Goal: Task Accomplishment & Management: Use online tool/utility

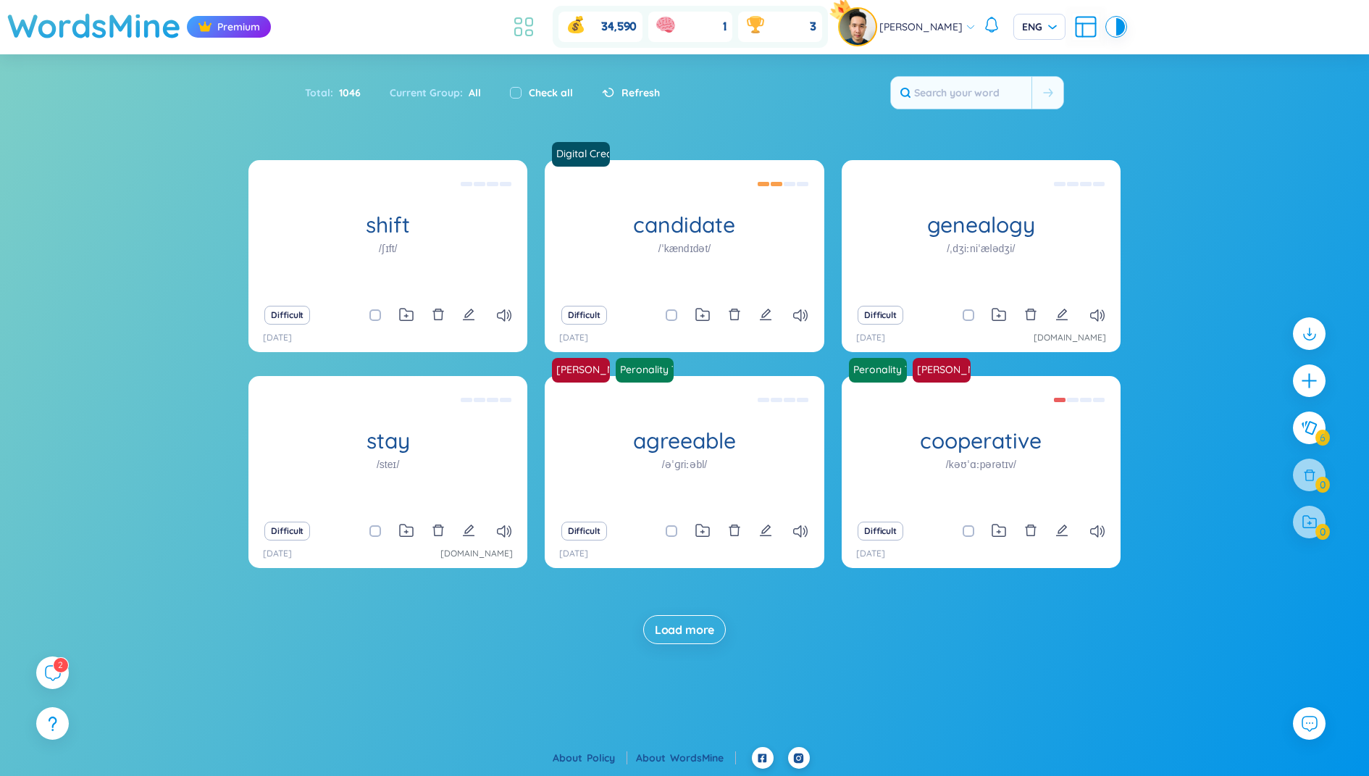
click at [534, 20] on icon at bounding box center [524, 27] width 26 height 26
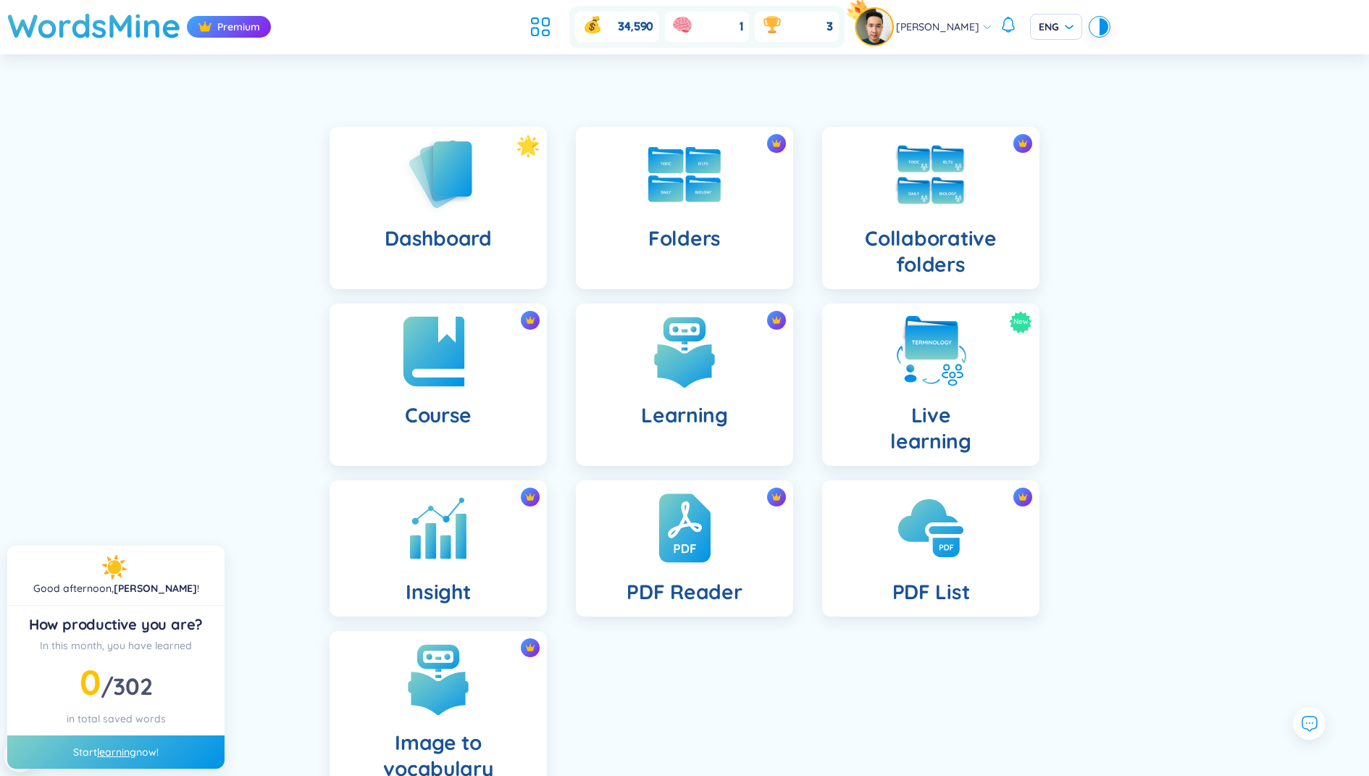
click at [450, 398] on div "Course" at bounding box center [438, 384] width 217 height 162
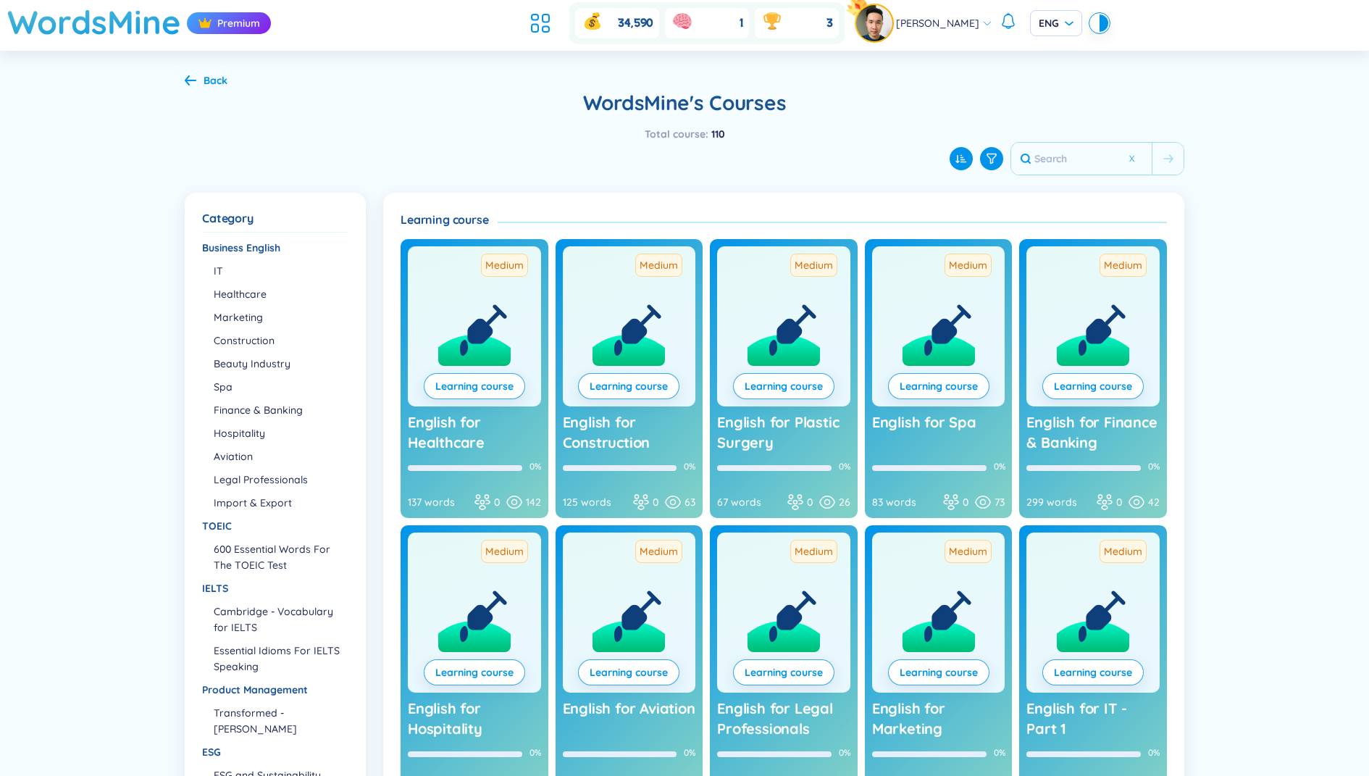
scroll to position [56, 0]
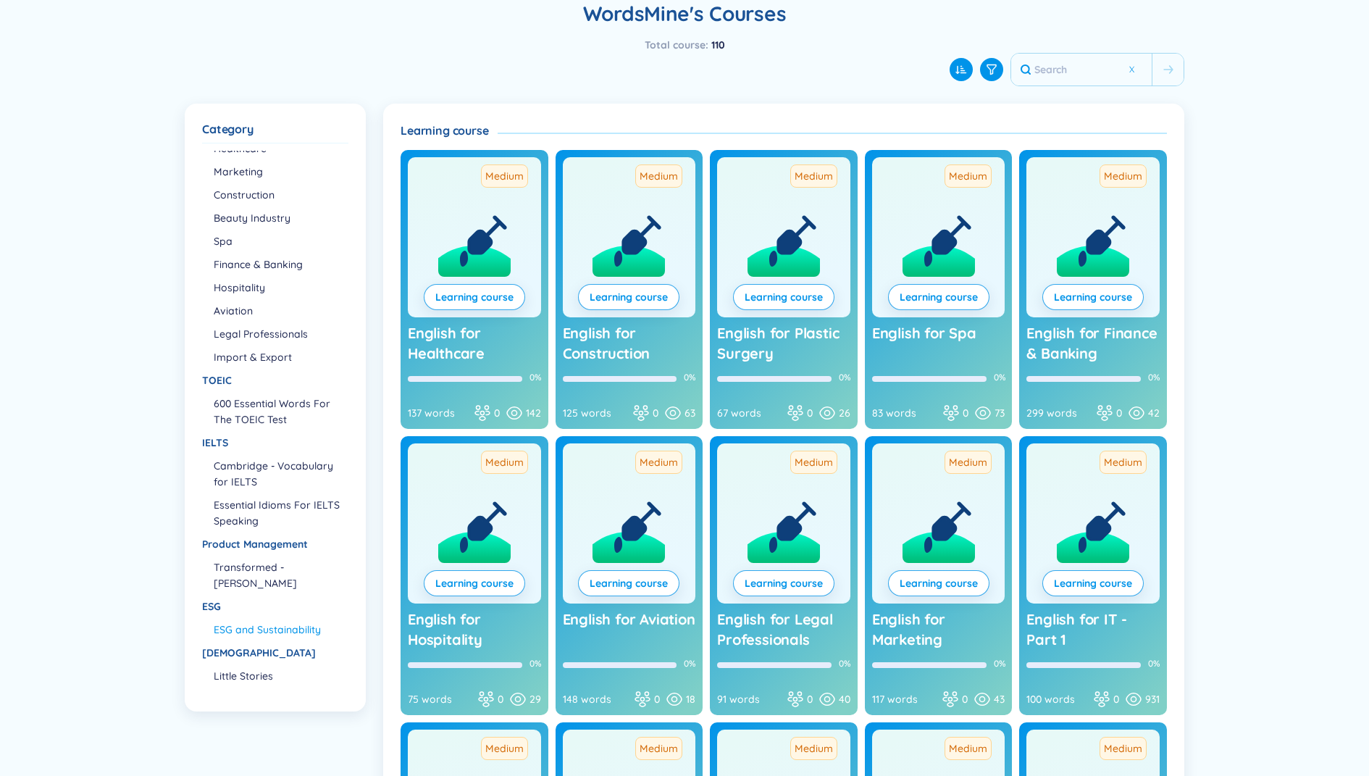
click at [254, 627] on li "ESG and Sustainability" at bounding box center [280, 629] width 133 height 16
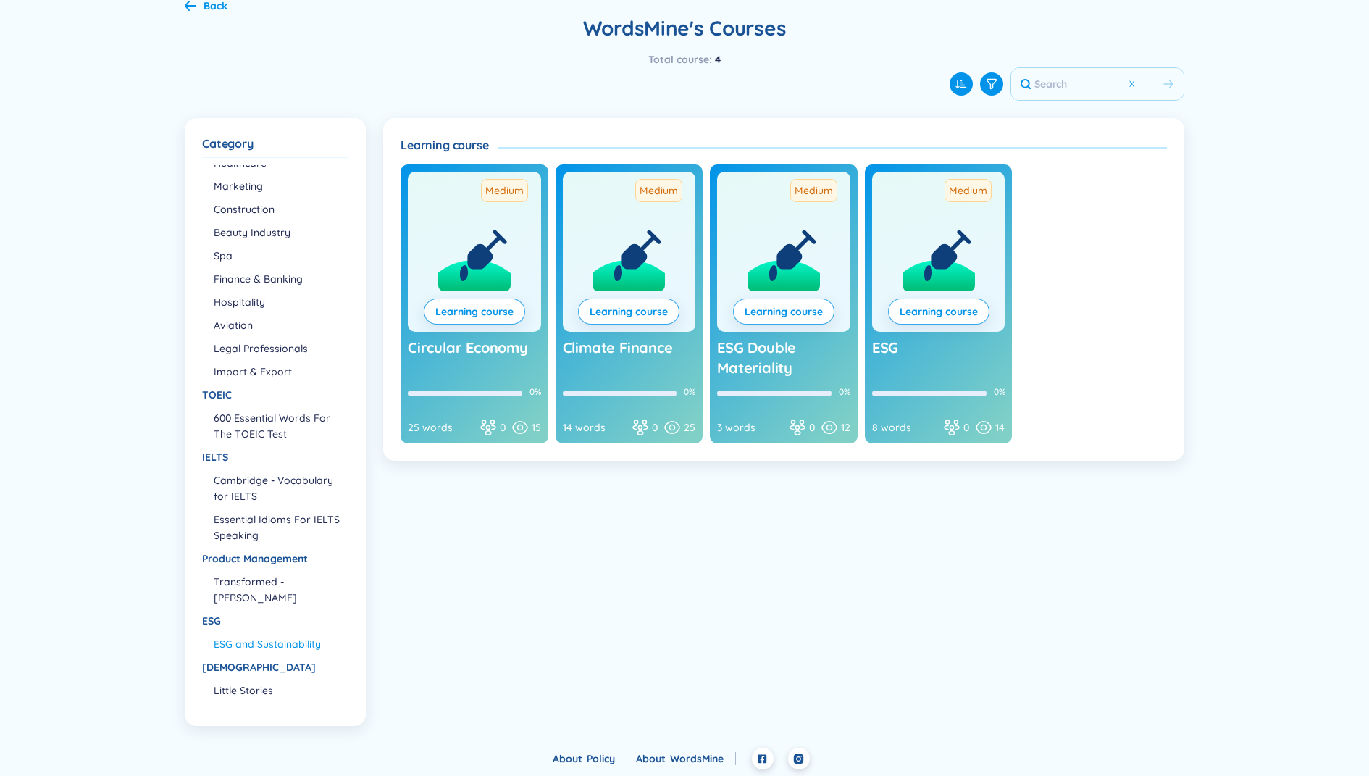
scroll to position [0, 0]
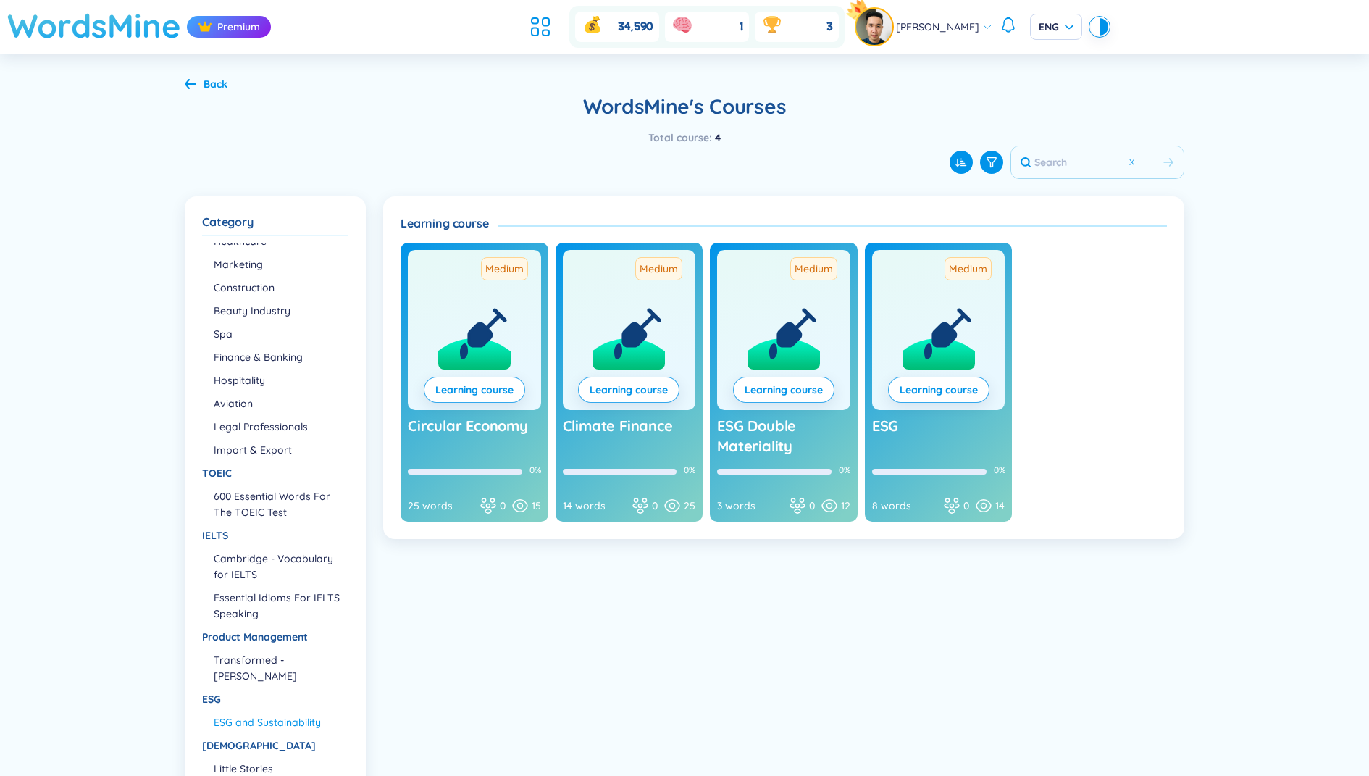
click at [135, 31] on h1 "WordsMine" at bounding box center [94, 25] width 174 height 51
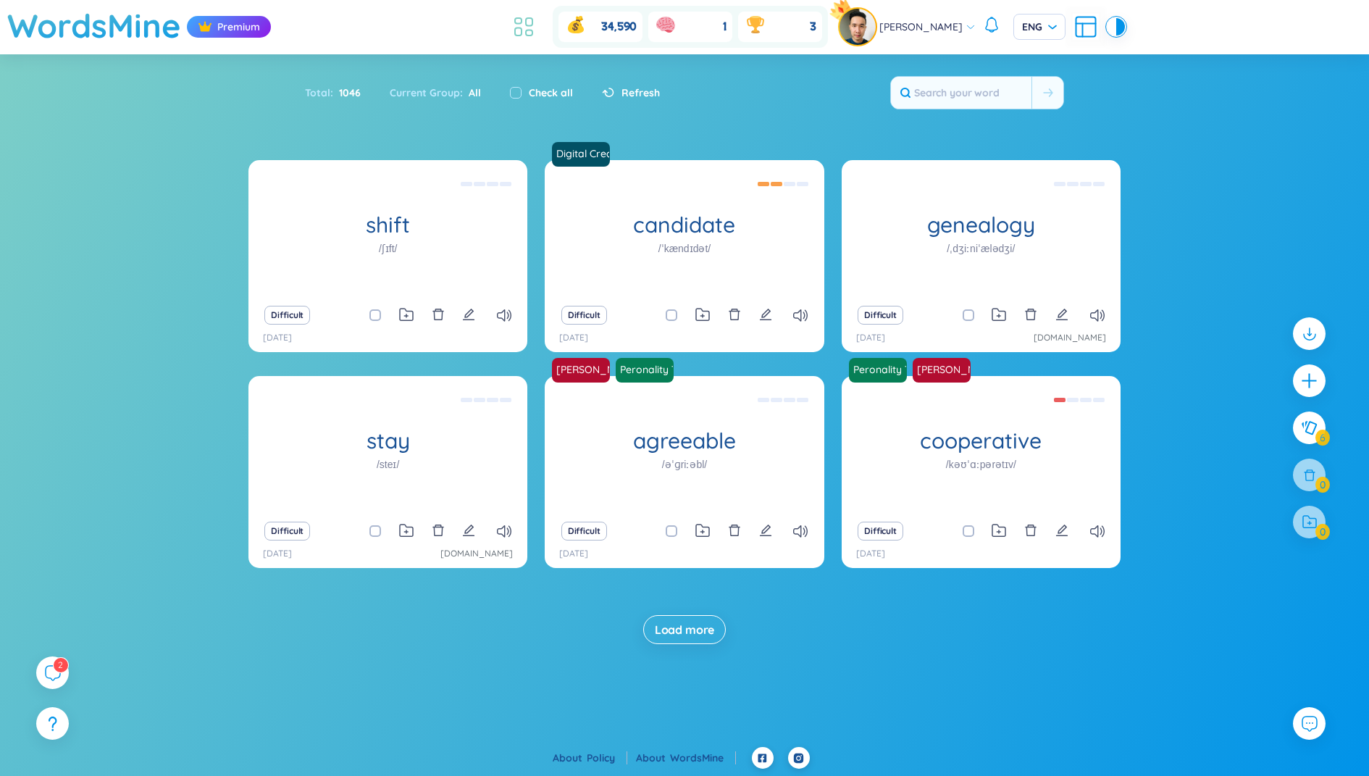
click at [532, 12] on li at bounding box center [524, 27] width 32 height 32
click at [54, 683] on div "2" at bounding box center [53, 673] width 36 height 36
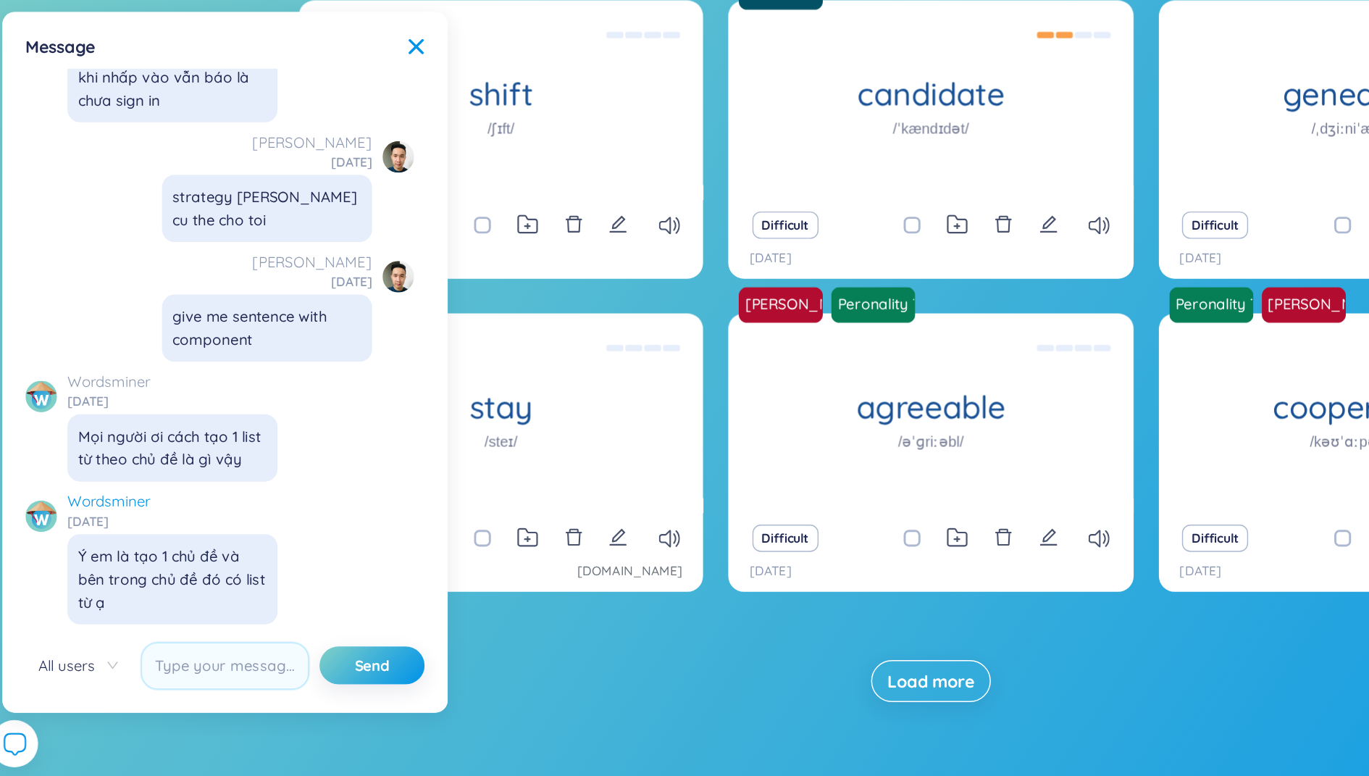
scroll to position [16552, 0]
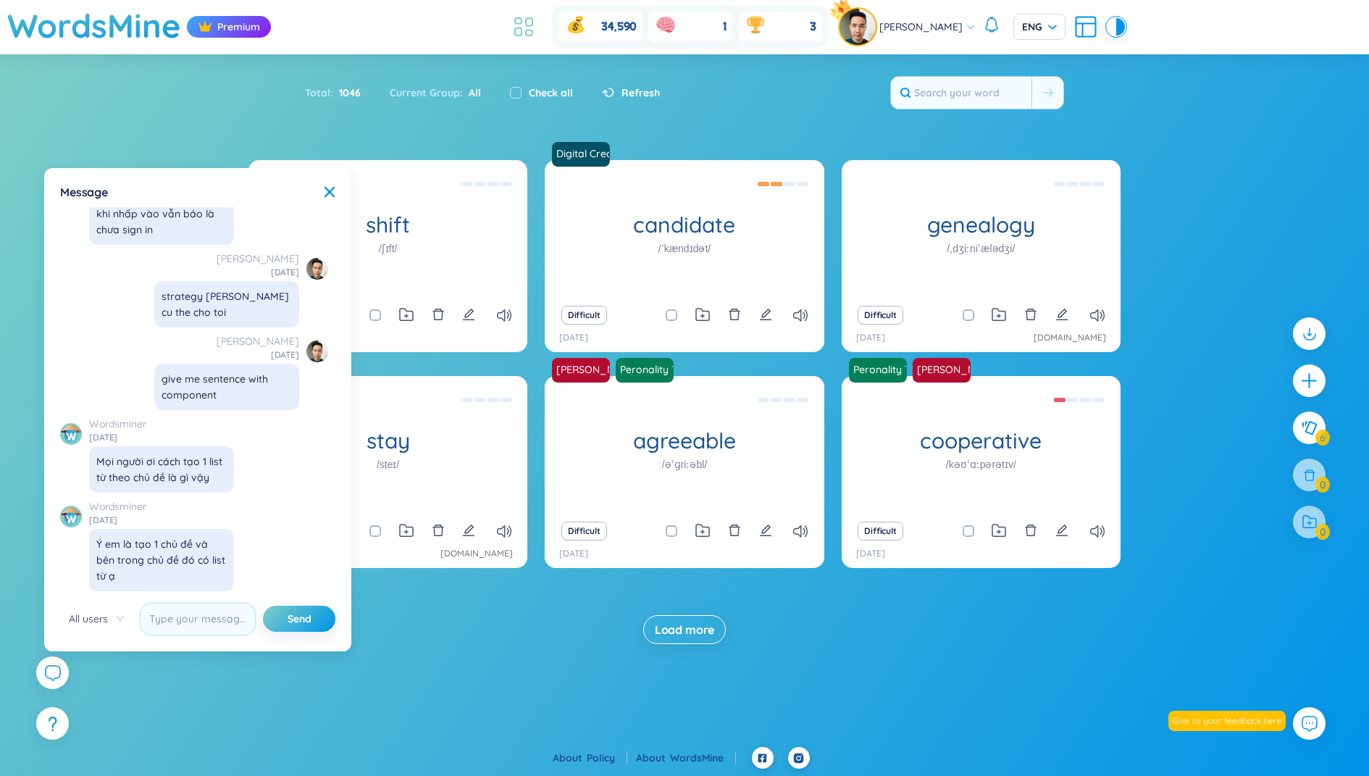
click at [534, 28] on icon at bounding box center [524, 27] width 26 height 26
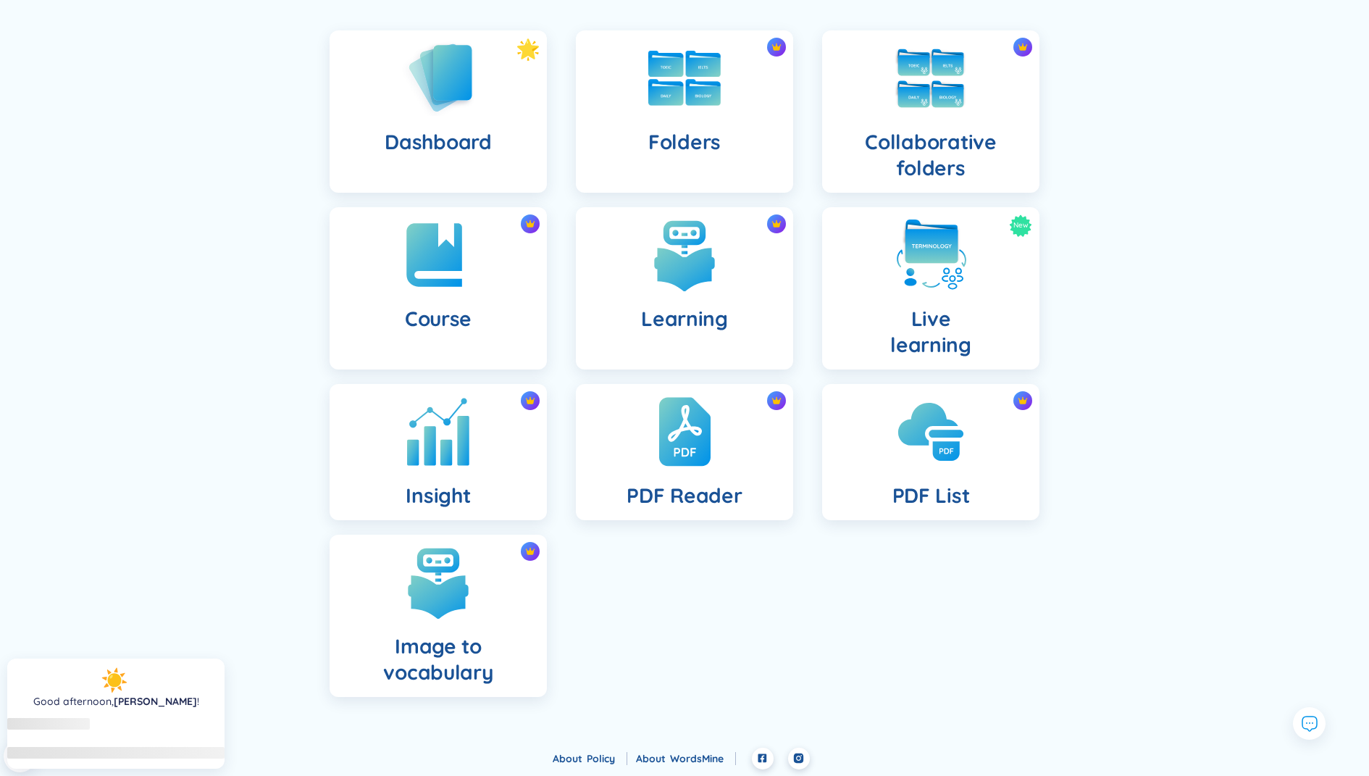
click at [471, 418] on img at bounding box center [438, 432] width 80 height 80
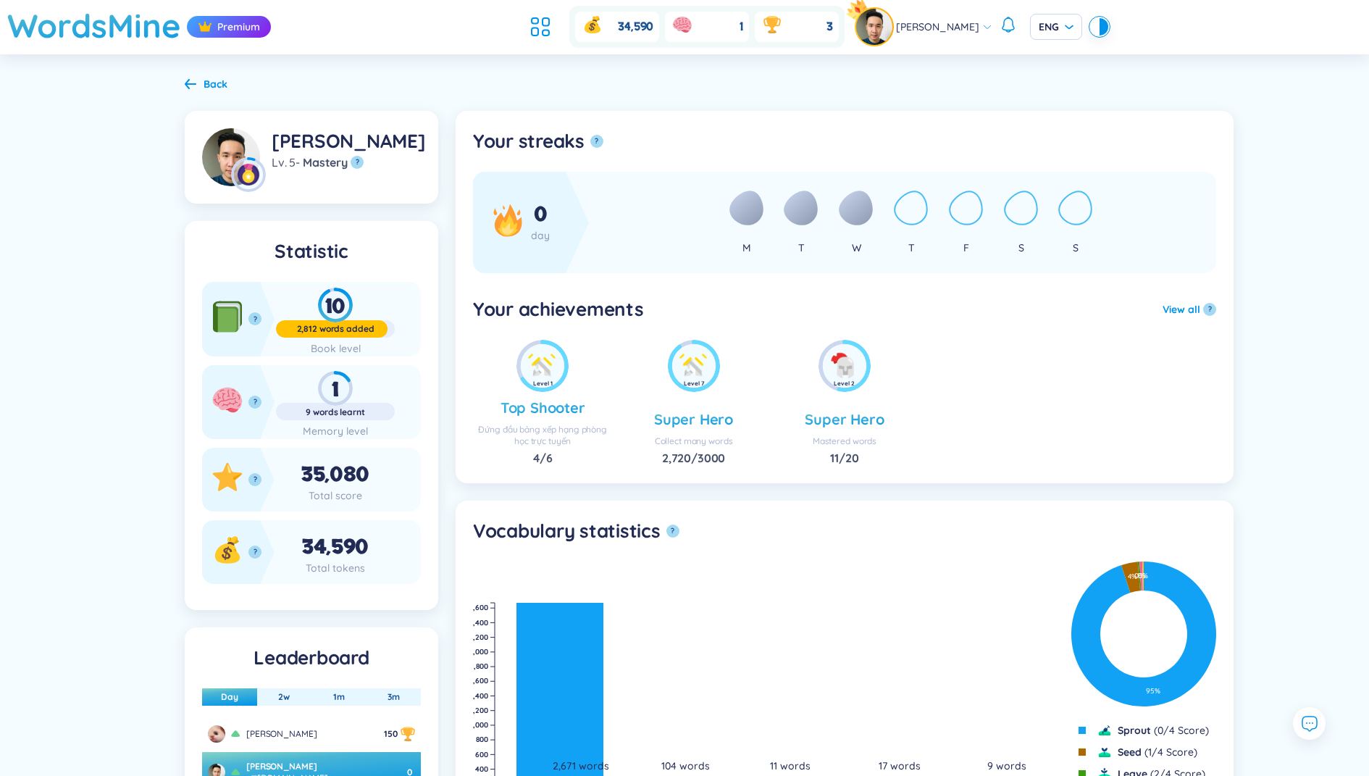
click at [122, 52] on div "WordsMine Premium" at bounding box center [139, 27] width 264 height 54
click at [114, 28] on h1 "WordsMine" at bounding box center [94, 25] width 174 height 51
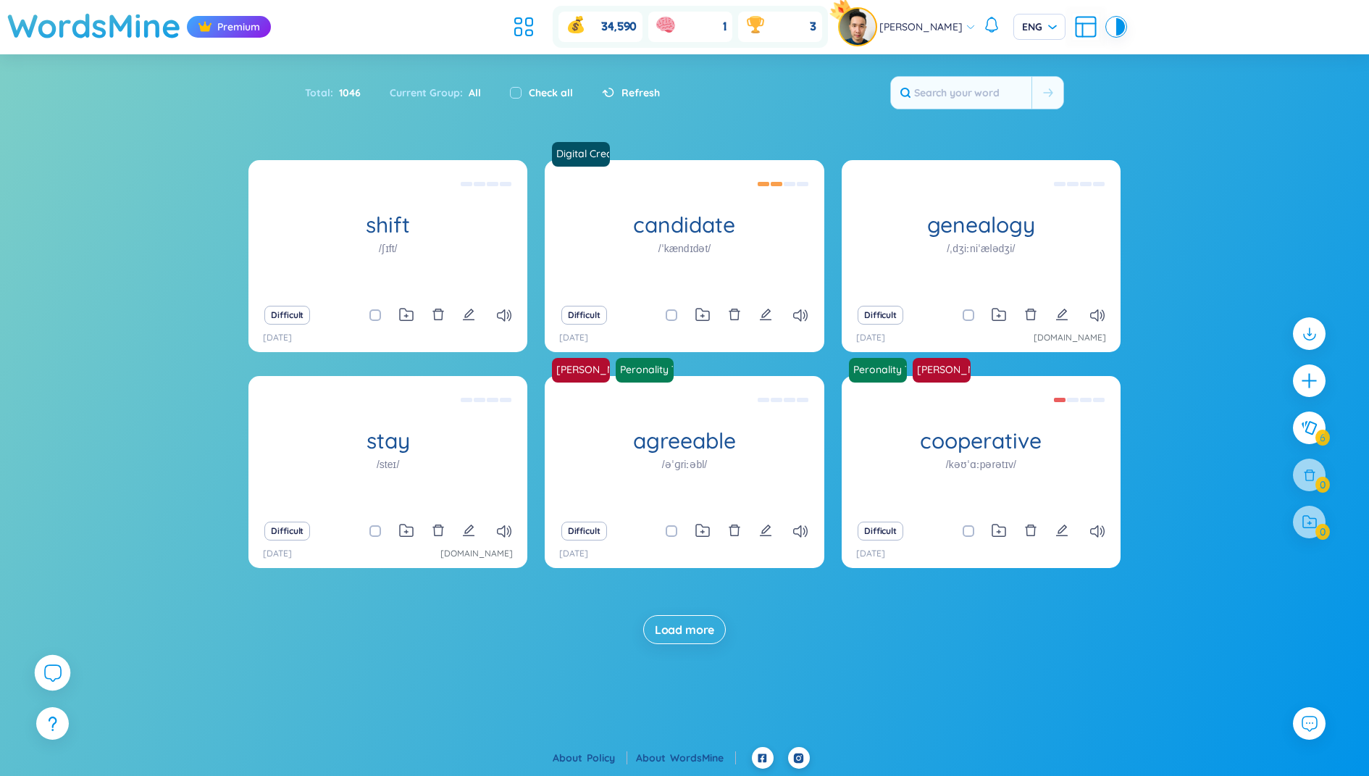
click at [50, 667] on icon at bounding box center [51, 671] width 17 height 17
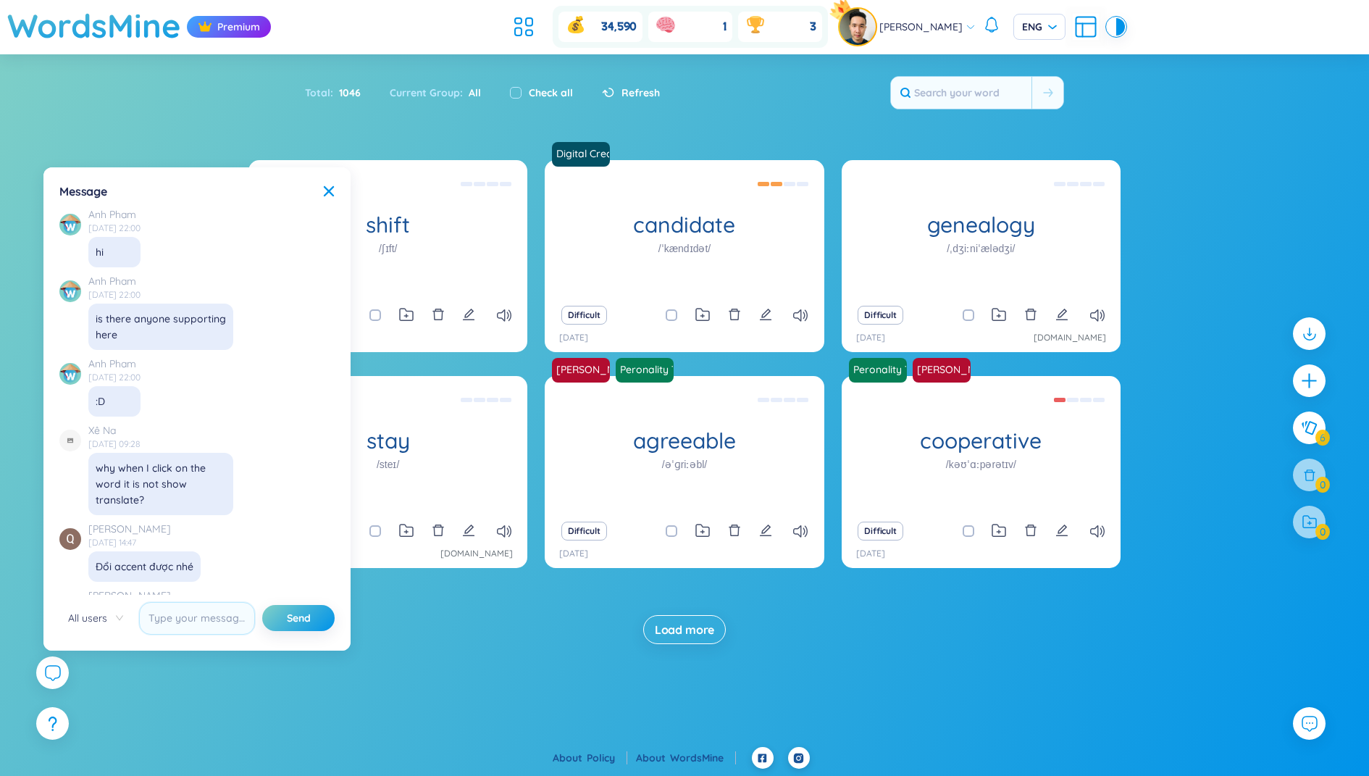
scroll to position [16553, 0]
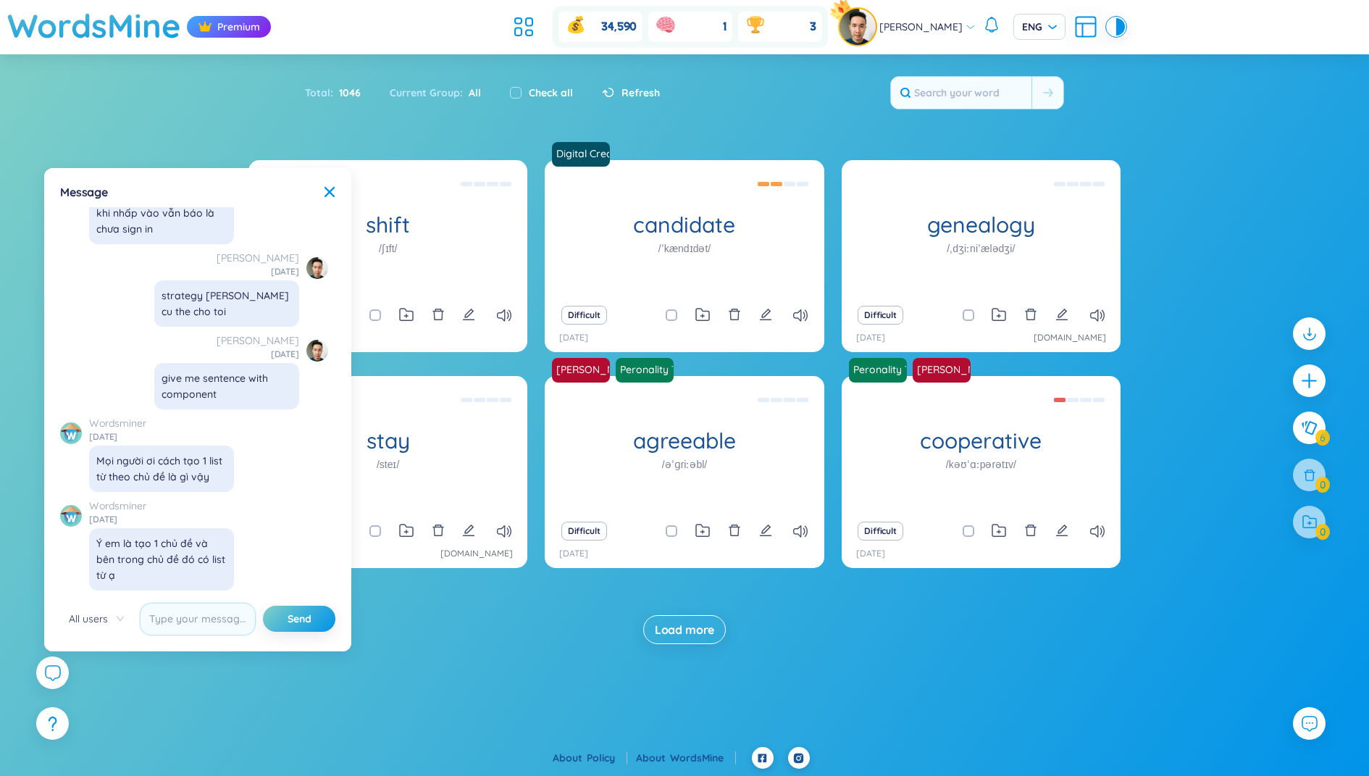
click at [70, 526] on img at bounding box center [71, 516] width 22 height 22
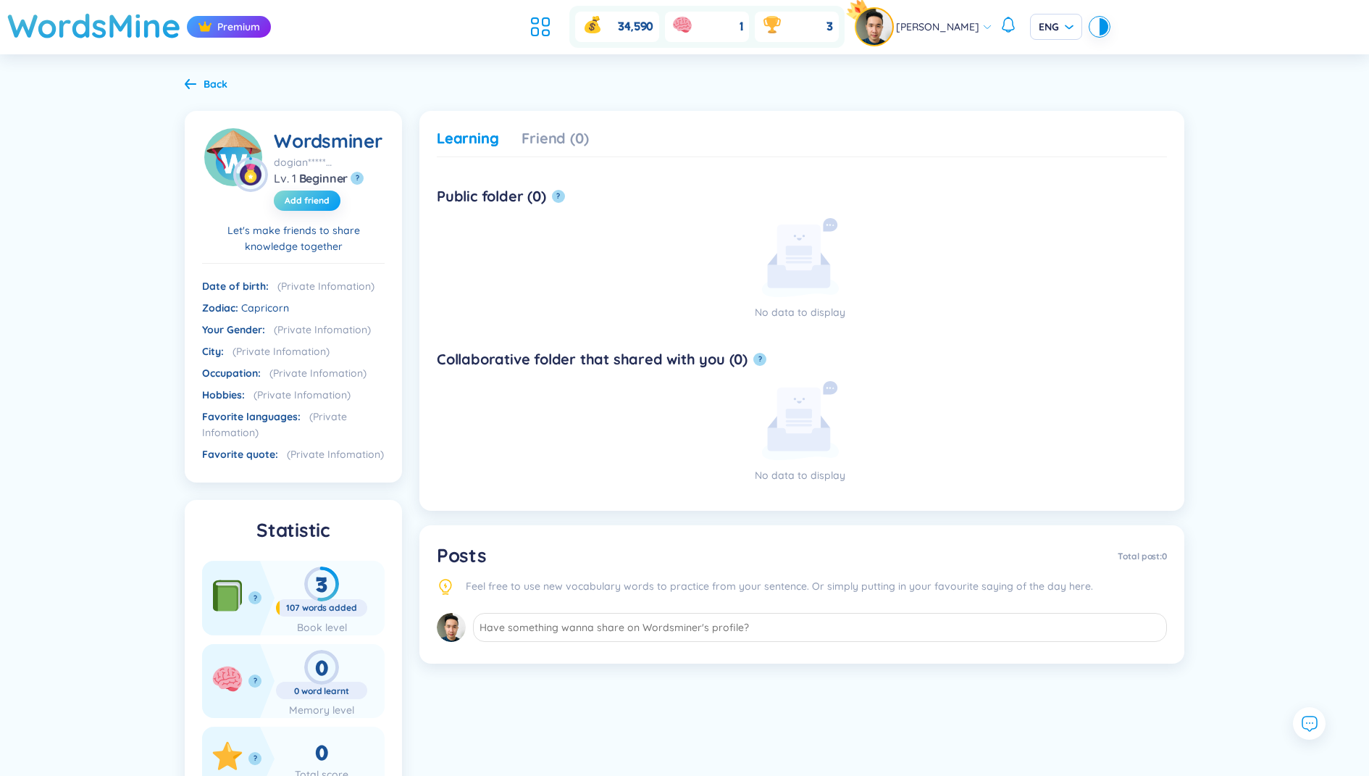
click at [311, 200] on span "Add friend" at bounding box center [307, 201] width 45 height 12
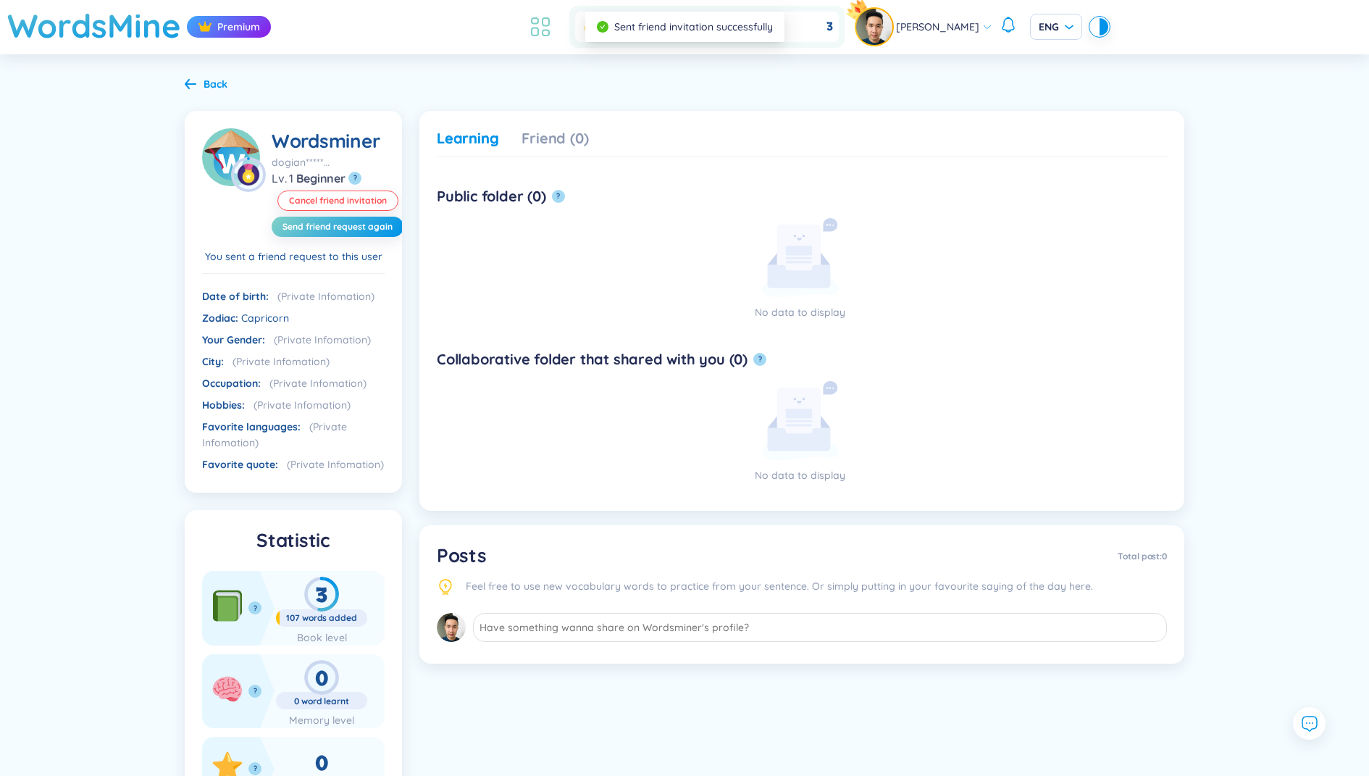
click at [550, 25] on icon at bounding box center [540, 27] width 26 height 26
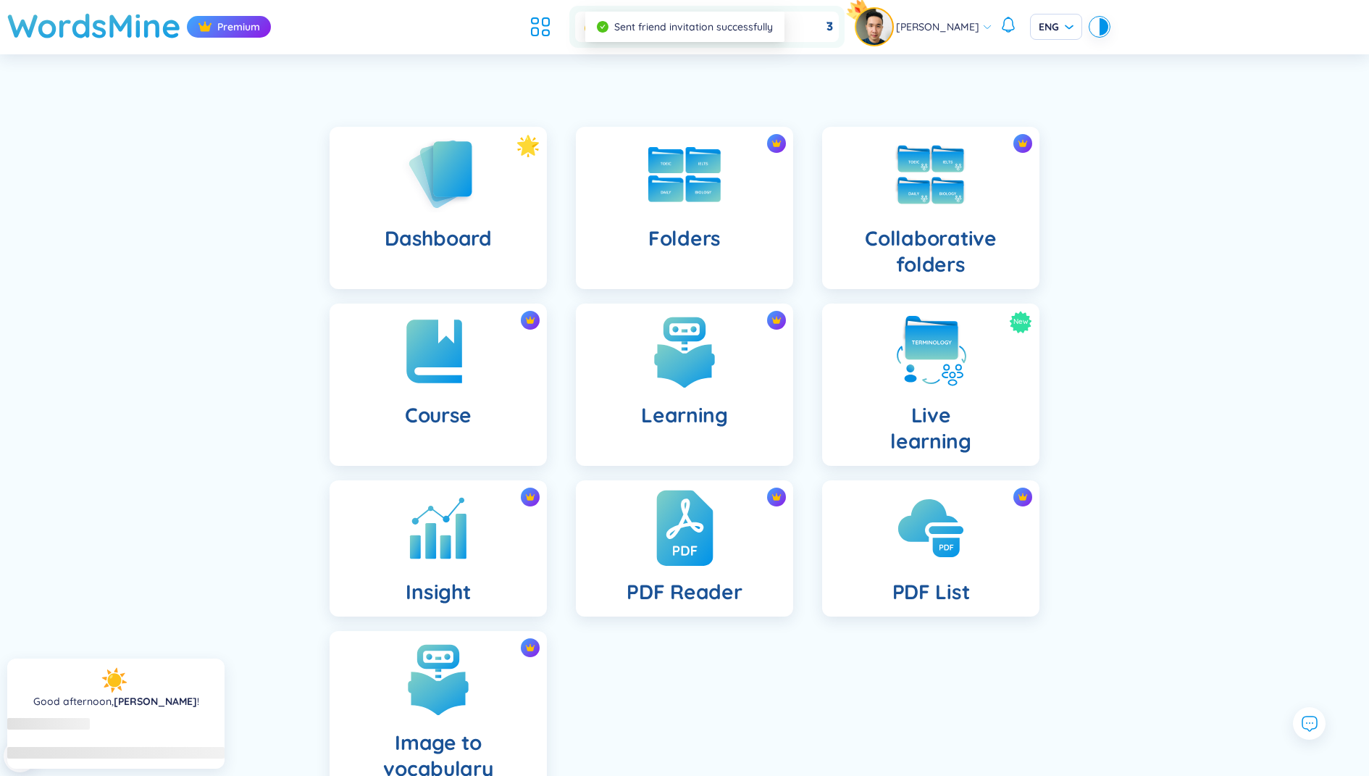
scroll to position [96, 0]
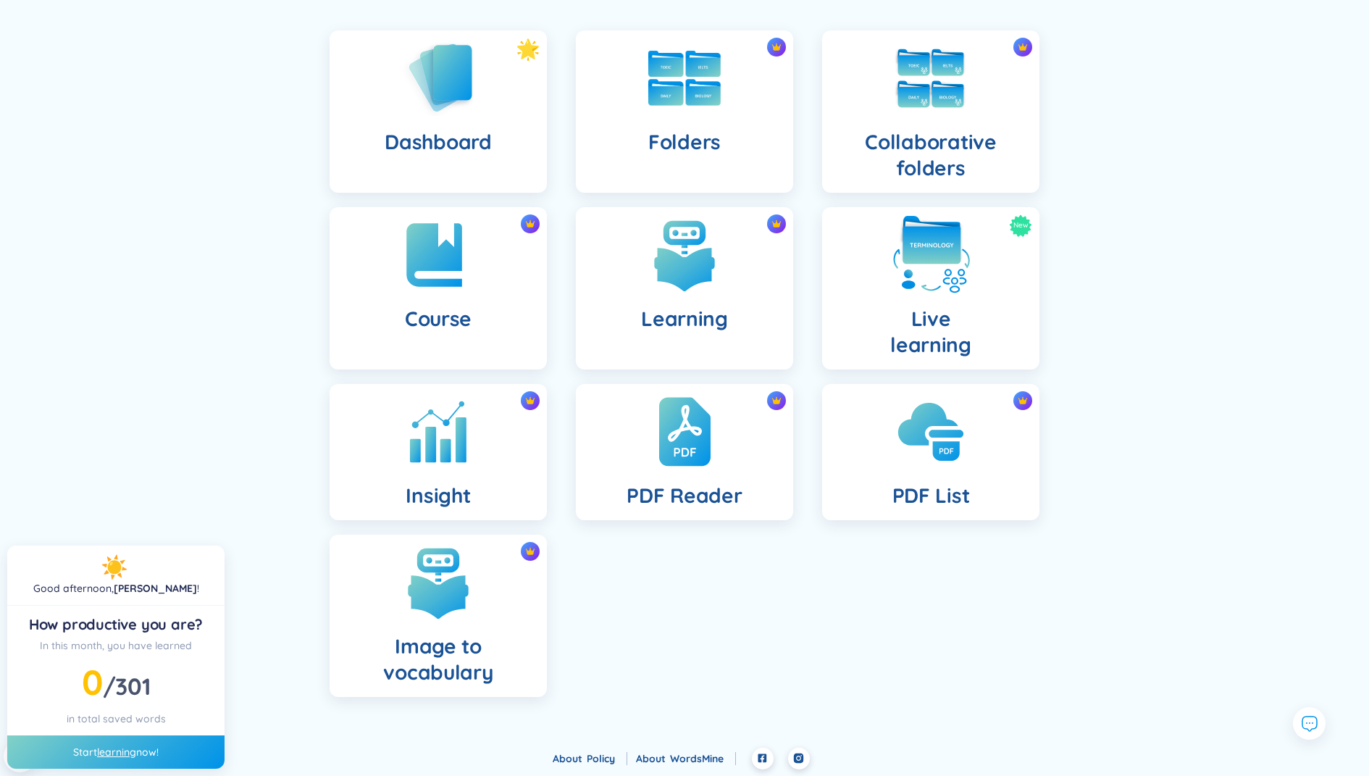
click at [968, 257] on img at bounding box center [931, 255] width 80 height 80
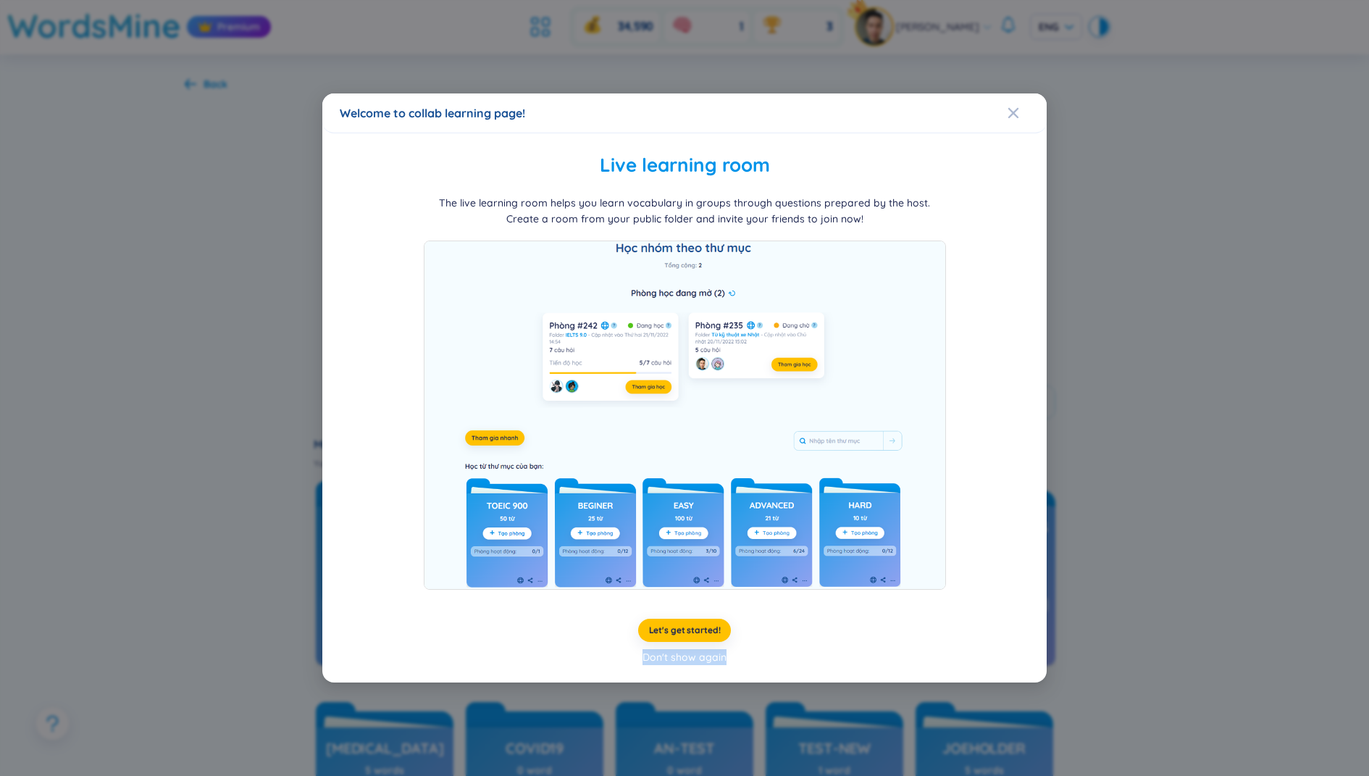
drag, startPoint x: 1096, startPoint y: 209, endPoint x: 808, endPoint y: 230, distance: 289.0
click at [820, 230] on div "Welcome to collab learning page! Live learning room The live learning room help…" at bounding box center [684, 388] width 1369 height 776
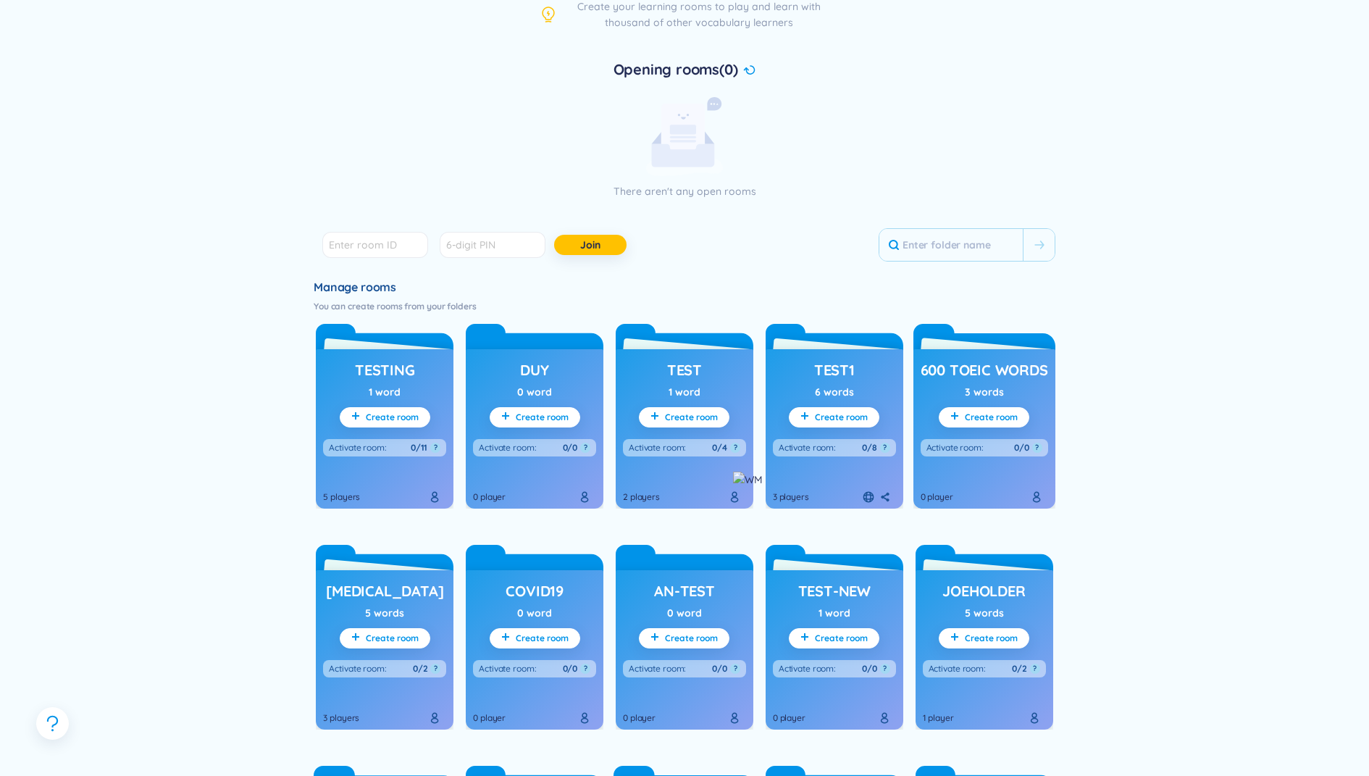
scroll to position [158, 0]
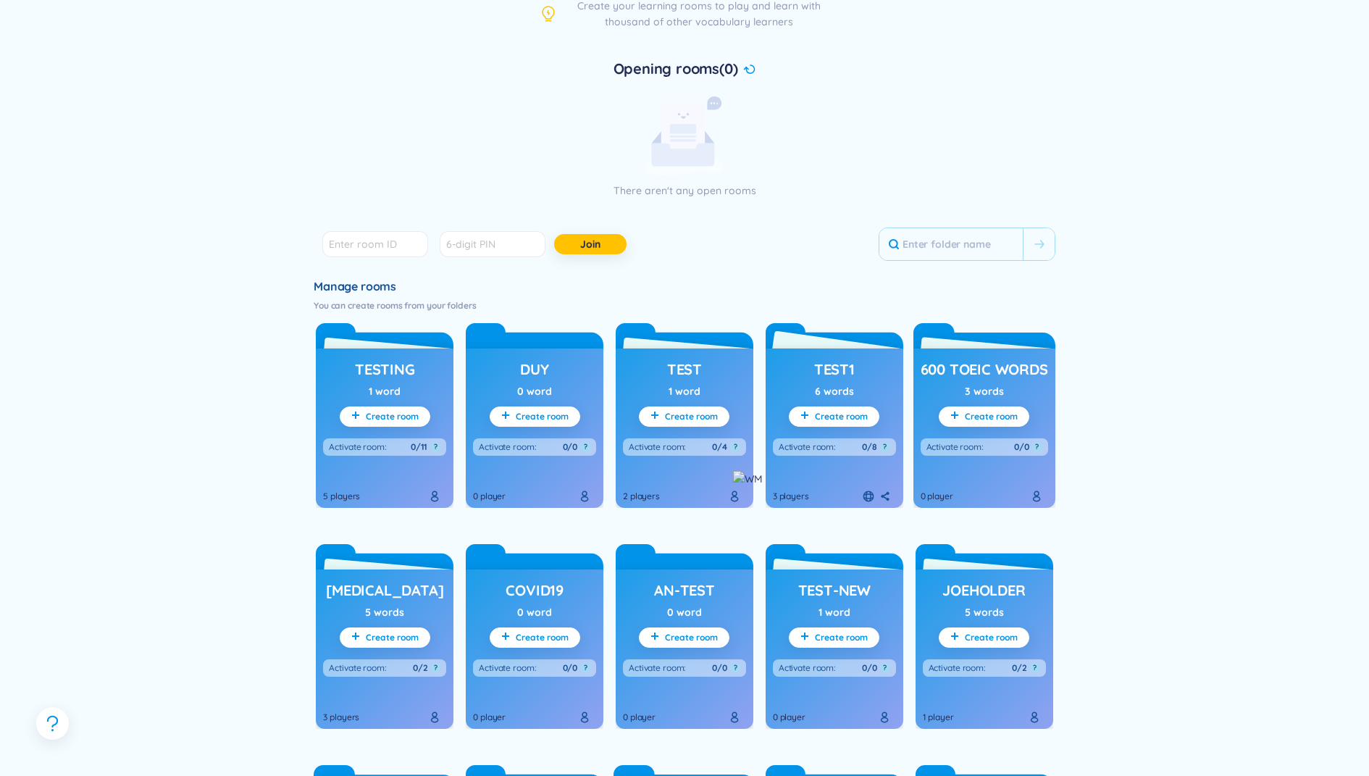
click at [842, 372] on h3 "Test1" at bounding box center [834, 369] width 41 height 20
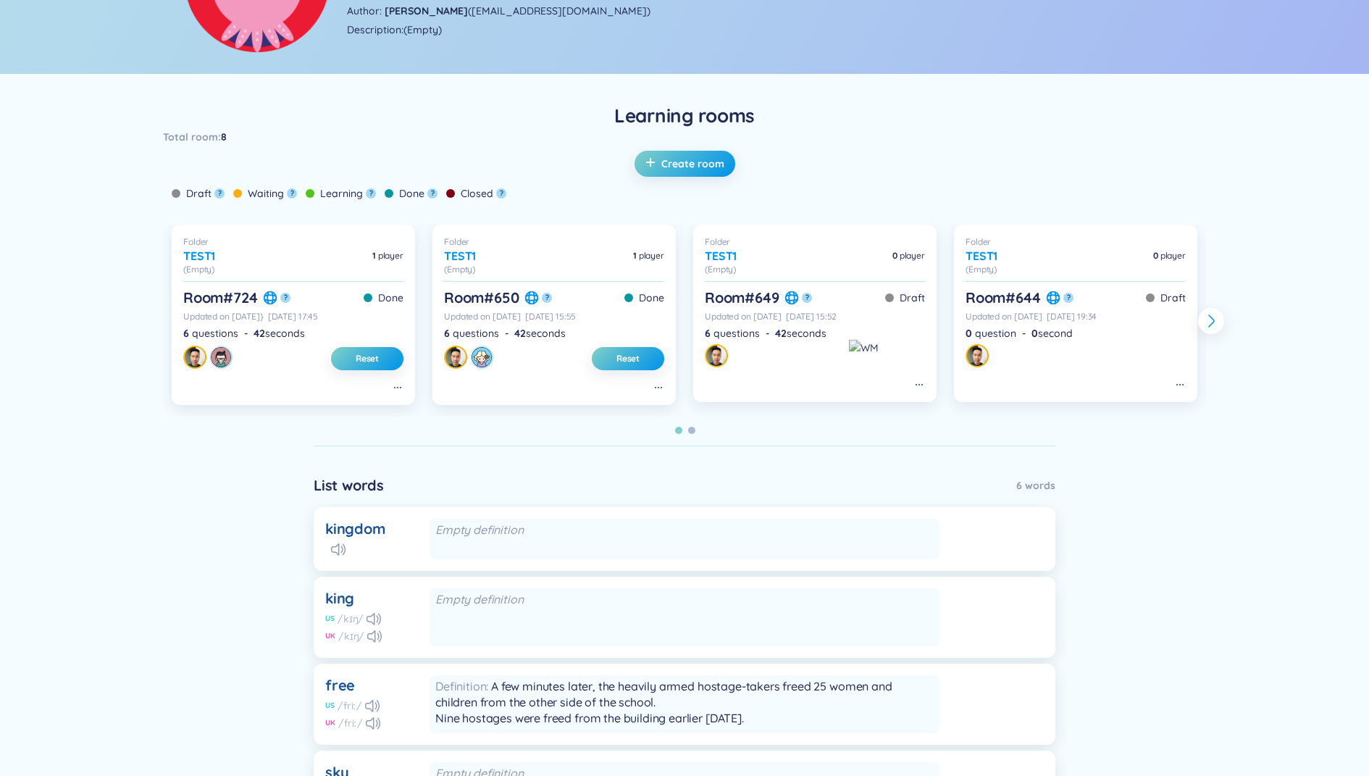
scroll to position [194, 0]
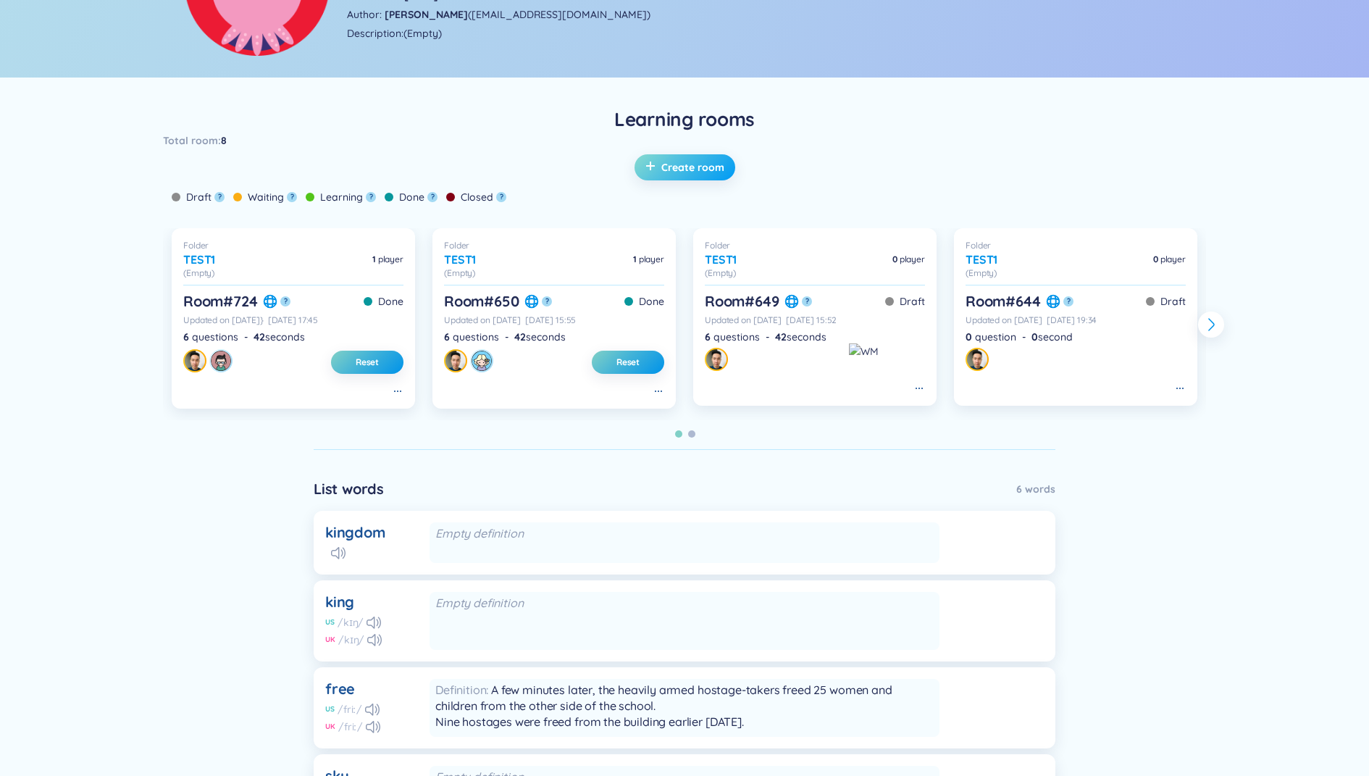
click at [703, 167] on span "Create room" at bounding box center [692, 167] width 63 height 14
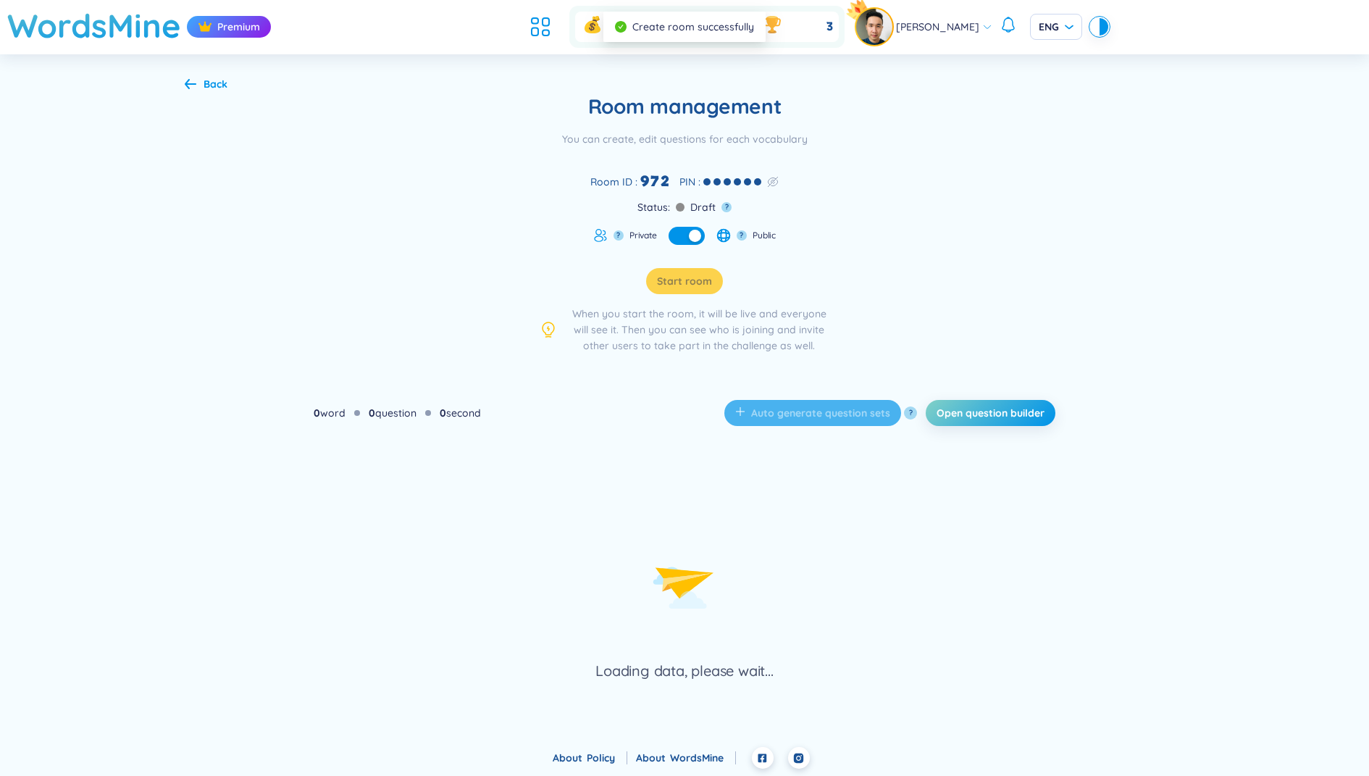
click at [1345, 214] on div "Back Room management You can create, edit questions for each vocabulary Room ID…" at bounding box center [684, 378] width 1369 height 648
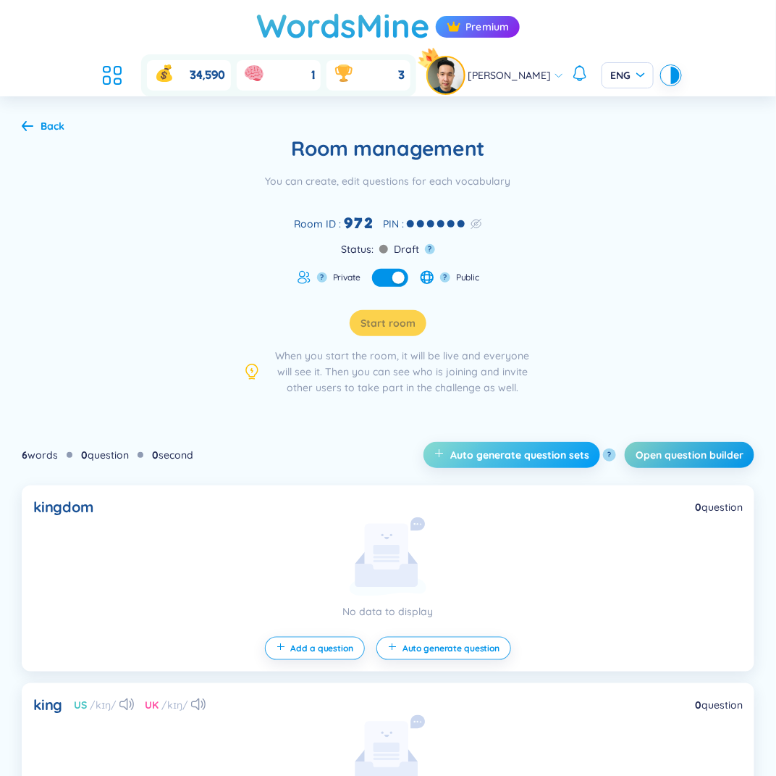
click at [495, 455] on span "Auto generate question sets" at bounding box center [519, 455] width 139 height 14
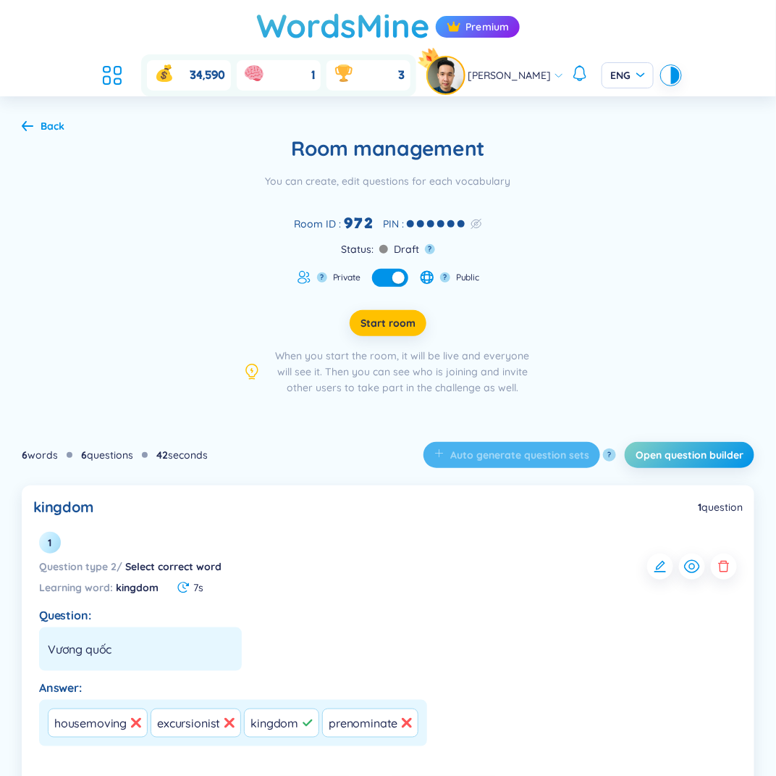
click at [406, 307] on div "Start room When you start the room, it will be live and everyone will see it. T…" at bounding box center [388, 346] width 290 height 97
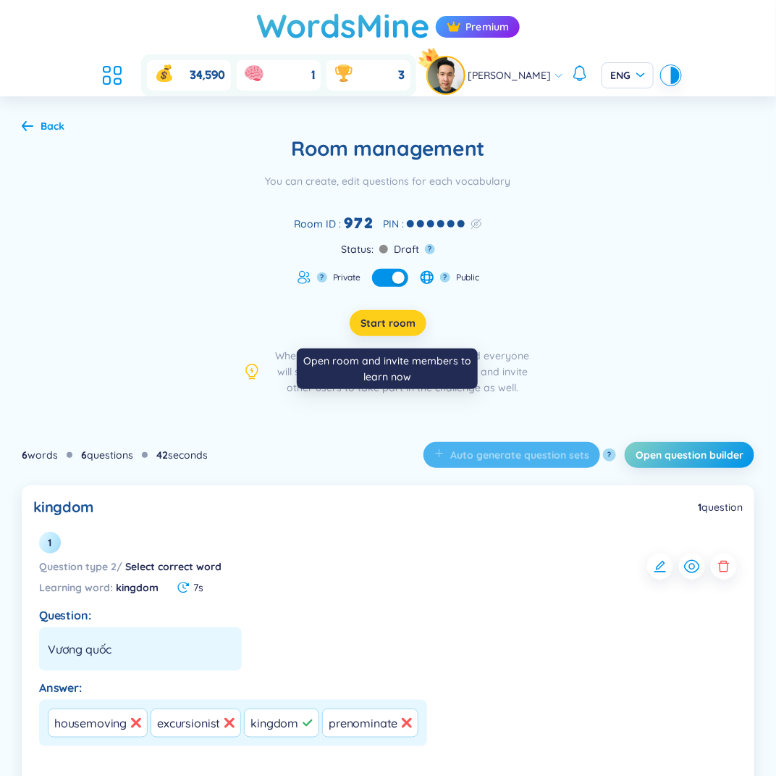
click at [406, 313] on button "Start room" at bounding box center [388, 323] width 77 height 26
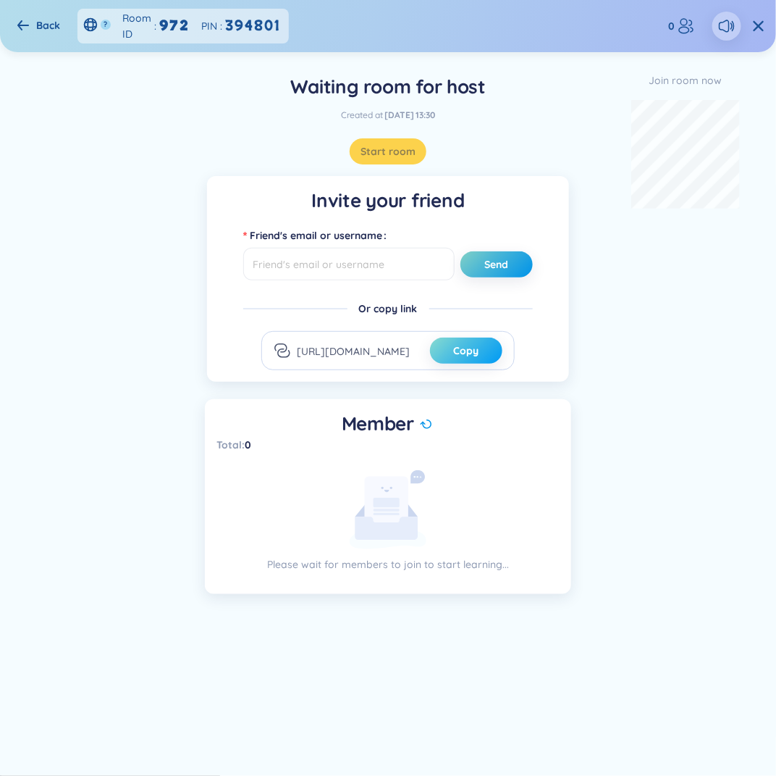
click at [474, 345] on span "Copy" at bounding box center [466, 350] width 25 height 14
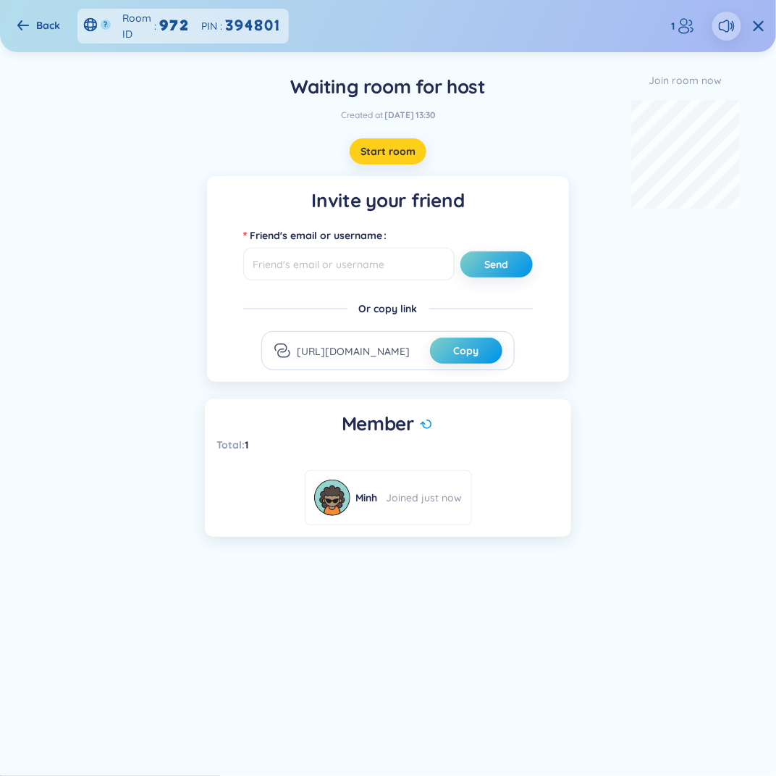
click at [380, 154] on span "Start room" at bounding box center [388, 151] width 55 height 14
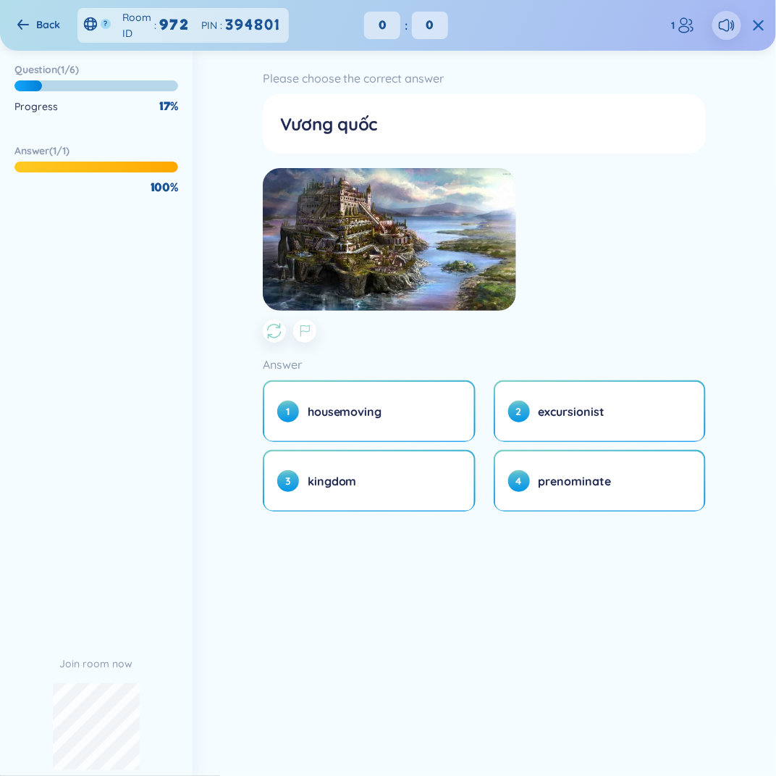
click at [760, 26] on icon at bounding box center [759, 25] width 10 height 10
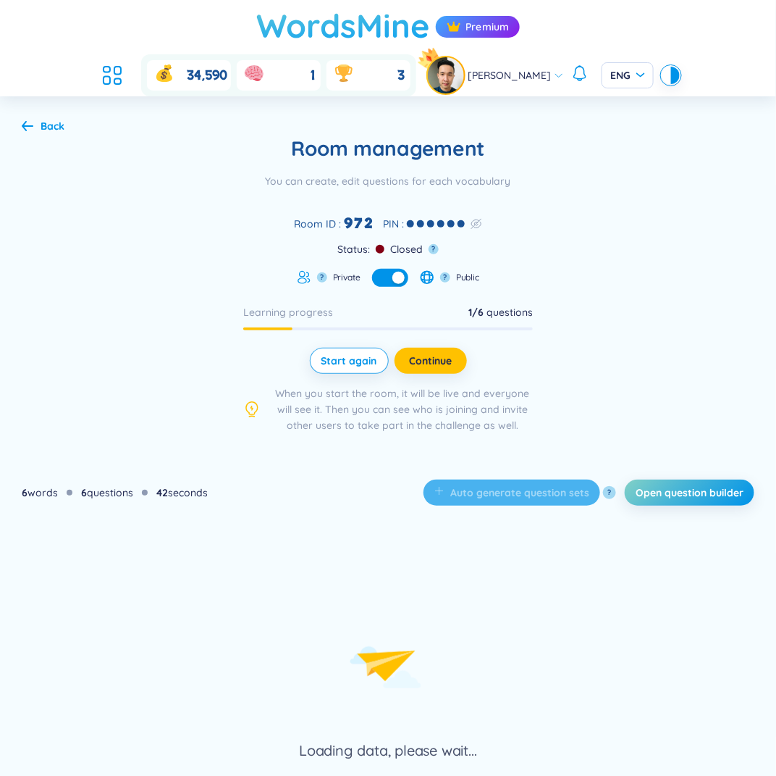
click at [307, 15] on h1 "WordsMine" at bounding box center [343, 25] width 174 height 51
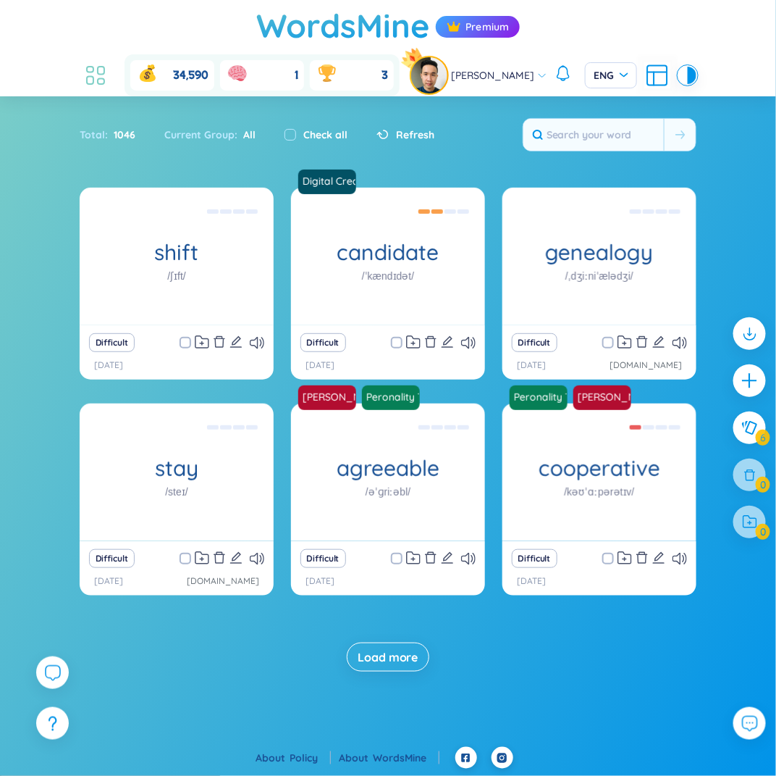
click at [94, 80] on icon at bounding box center [96, 75] width 26 height 26
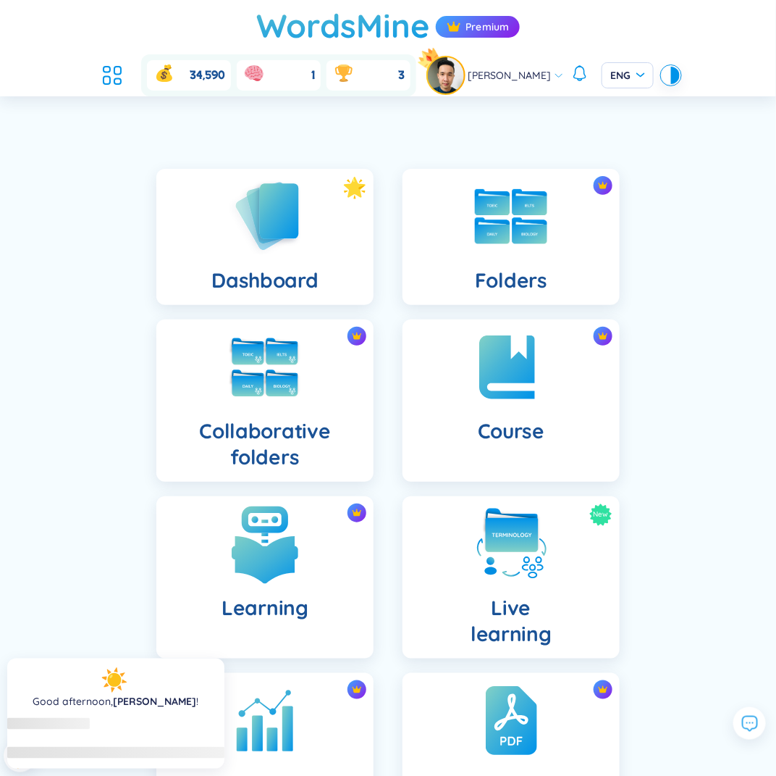
click at [298, 575] on img at bounding box center [265, 544] width 80 height 80
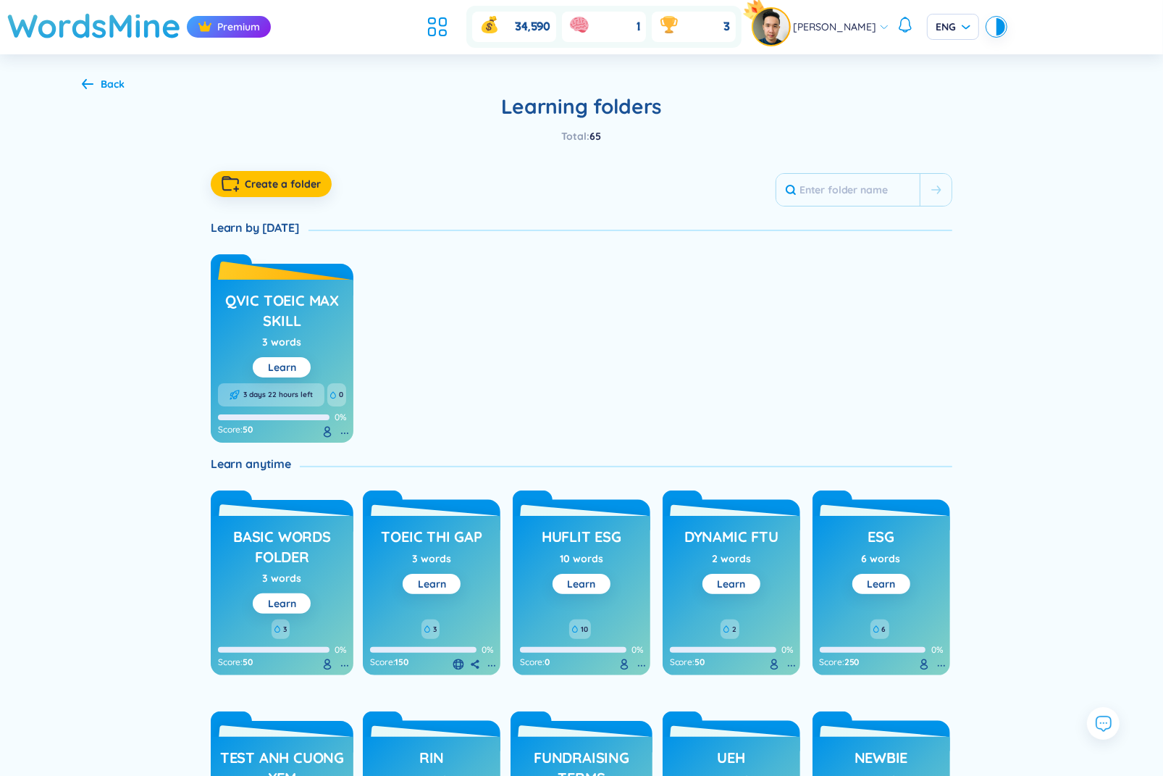
click at [270, 309] on h3 "QVIC TOEIC max skill" at bounding box center [282, 310] width 128 height 40
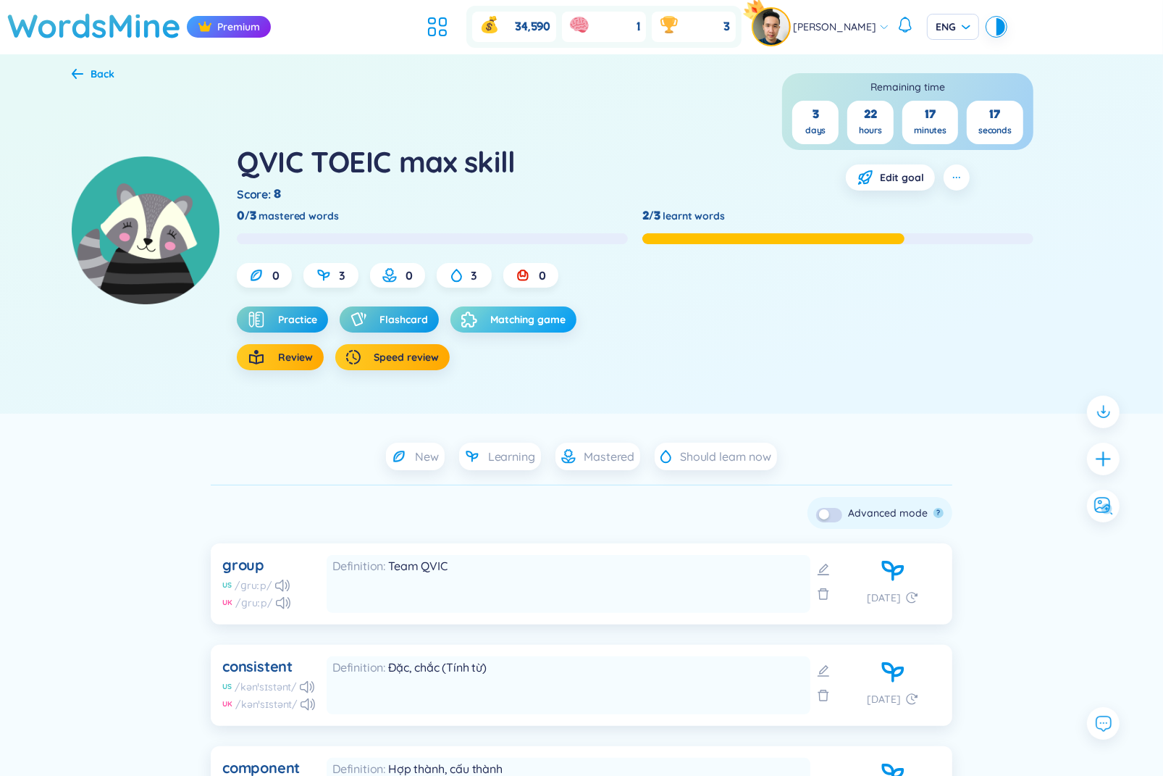
click at [510, 315] on span "Matching game" at bounding box center [527, 319] width 75 height 14
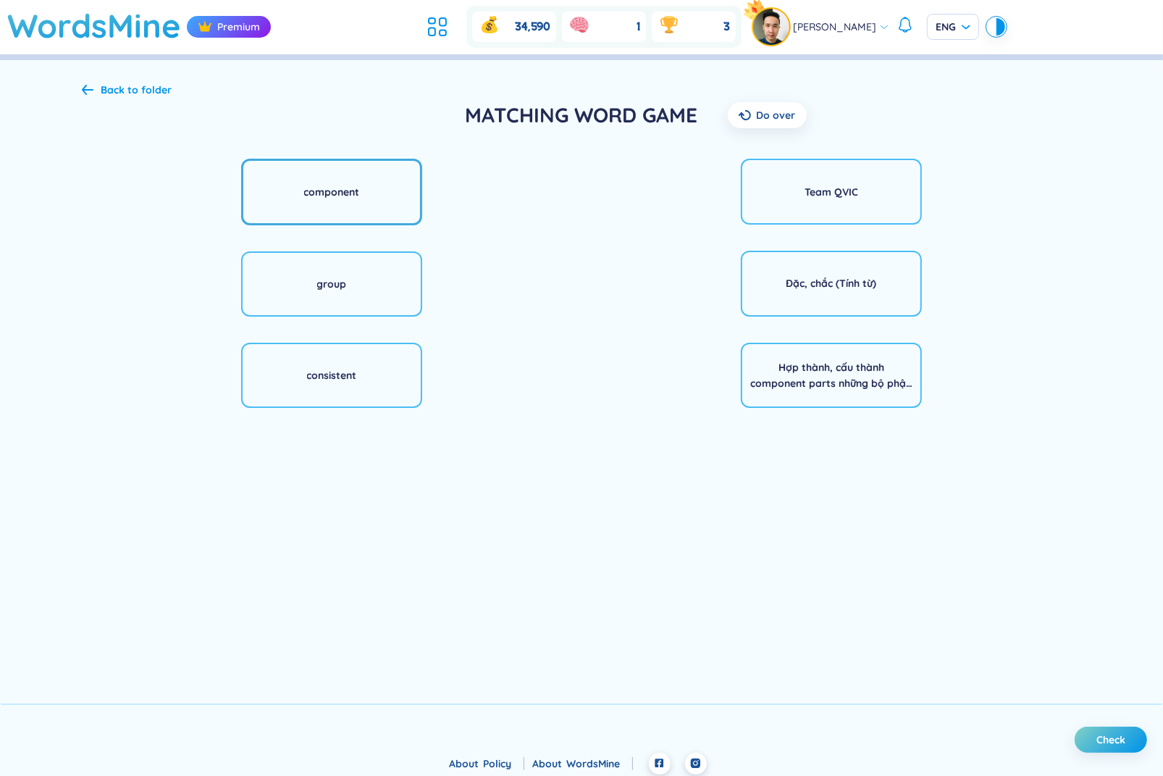
click at [377, 207] on div "component" at bounding box center [331, 192] width 181 height 66
click at [771, 282] on div "Đặc, chắc (Tính từ)" at bounding box center [831, 284] width 181 height 66
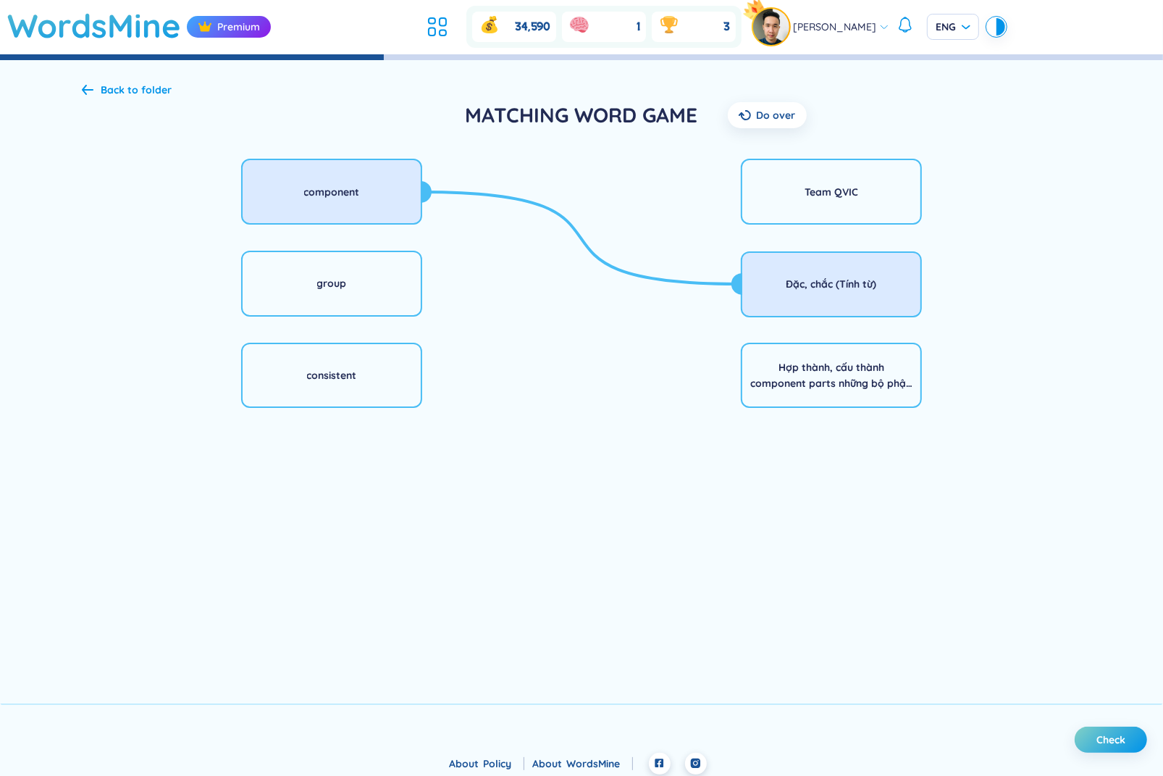
click at [98, 89] on div "Back to folder" at bounding box center [127, 90] width 90 height 16
